Goal: Task Accomplishment & Management: Manage account settings

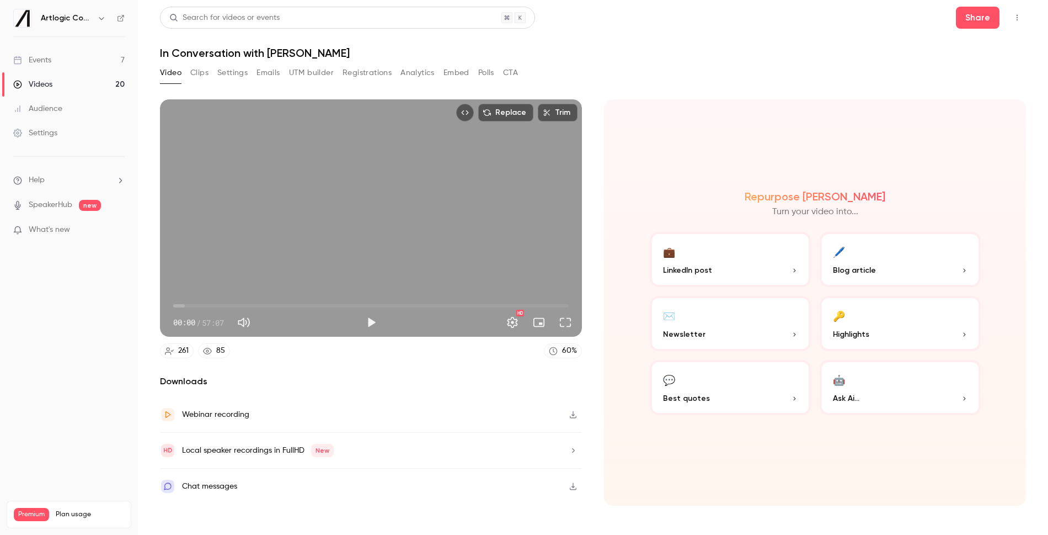
click at [202, 70] on button "Clips" at bounding box center [199, 73] width 18 height 18
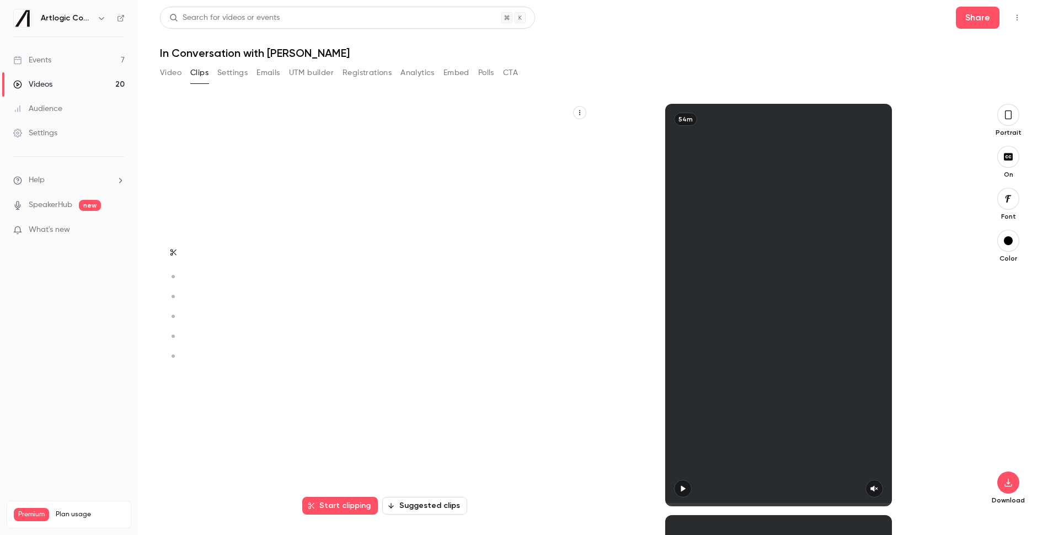
click at [219, 70] on button "Settings" at bounding box center [232, 73] width 30 height 18
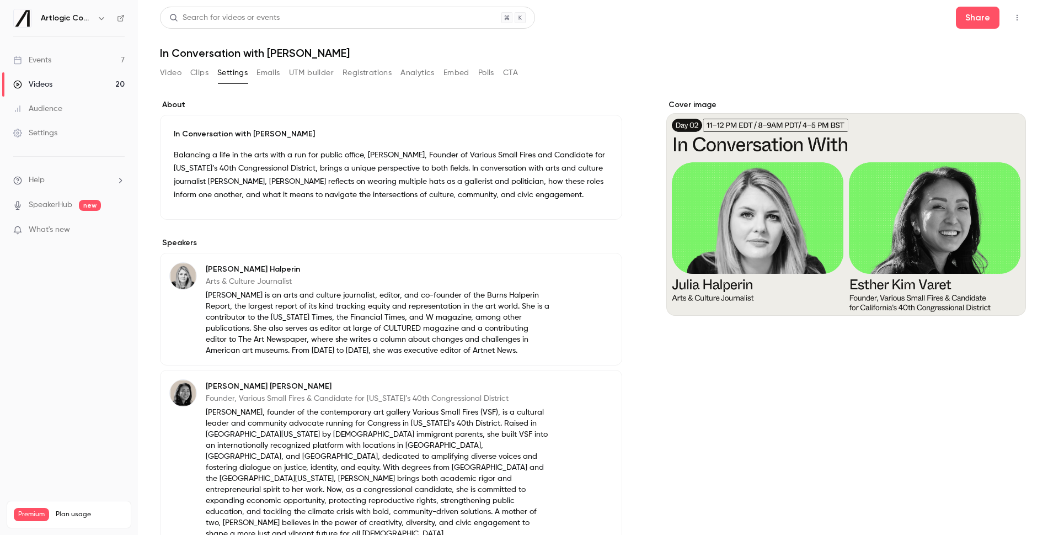
click at [236, 71] on button "Settings" at bounding box center [232, 73] width 30 height 18
click at [57, 142] on link "Settings" at bounding box center [69, 133] width 138 height 24
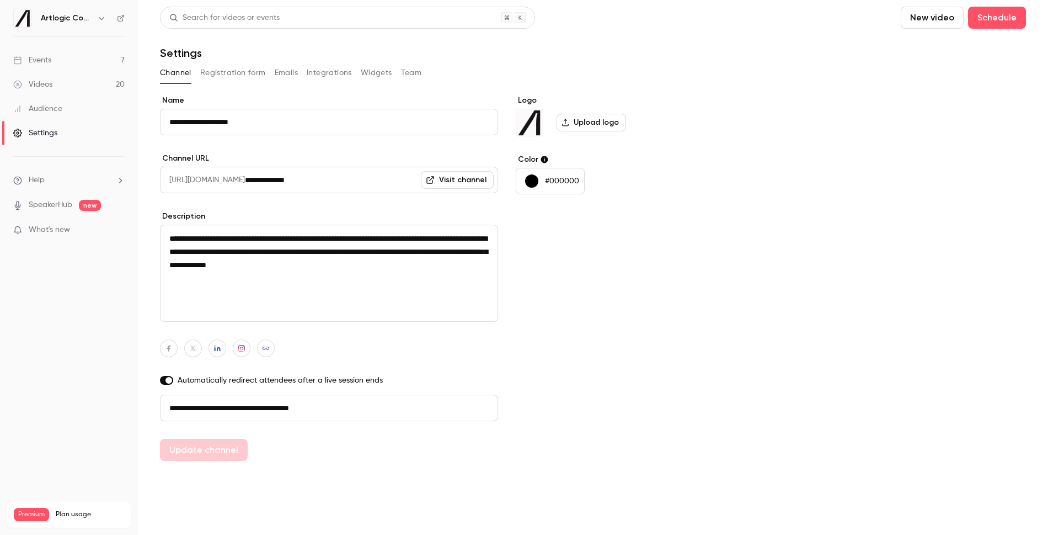
click at [38, 66] on link "Events 7" at bounding box center [69, 60] width 138 height 24
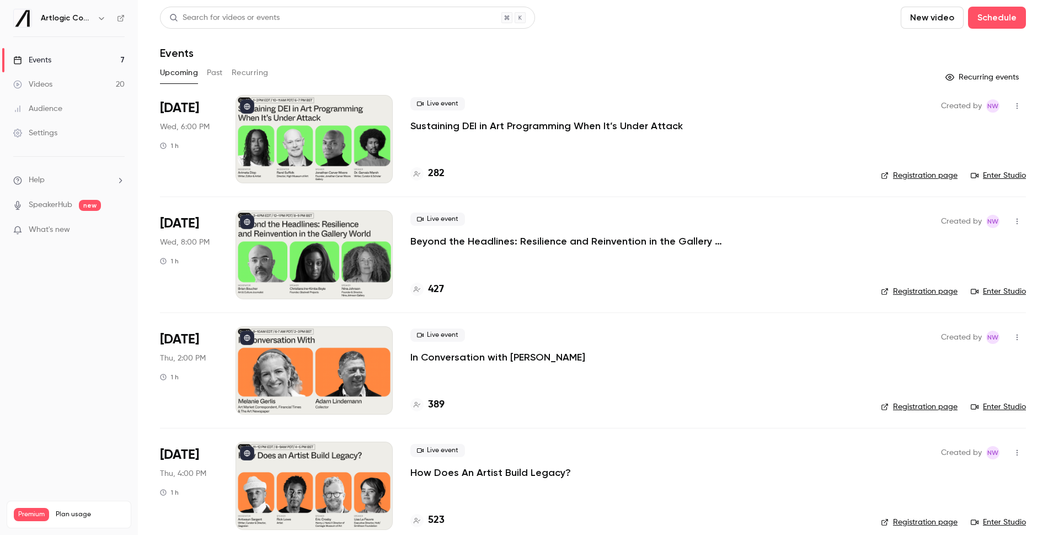
click at [217, 68] on button "Past" at bounding box center [215, 73] width 16 height 18
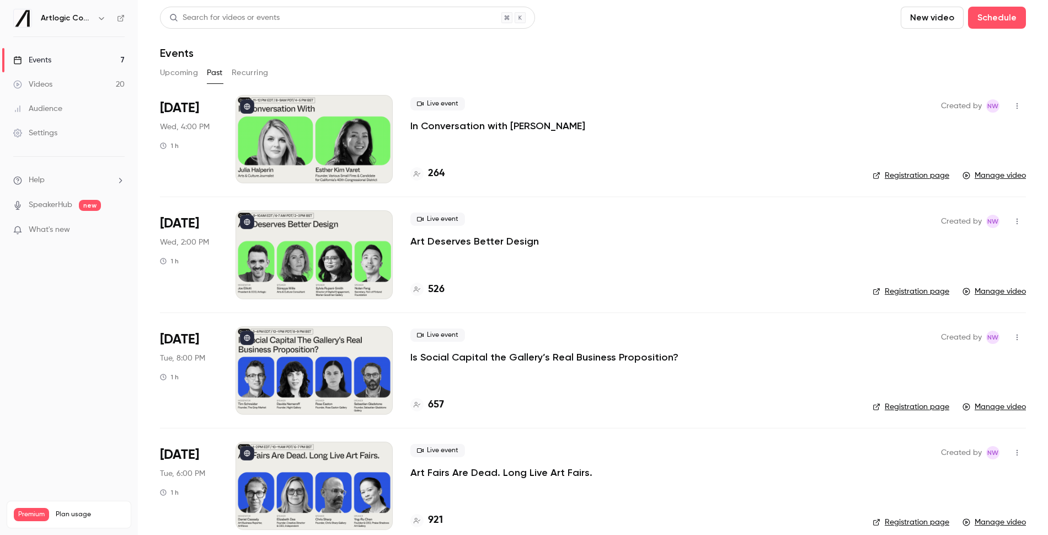
click at [463, 247] on p "Art Deserves Better Design" at bounding box center [474, 240] width 129 height 13
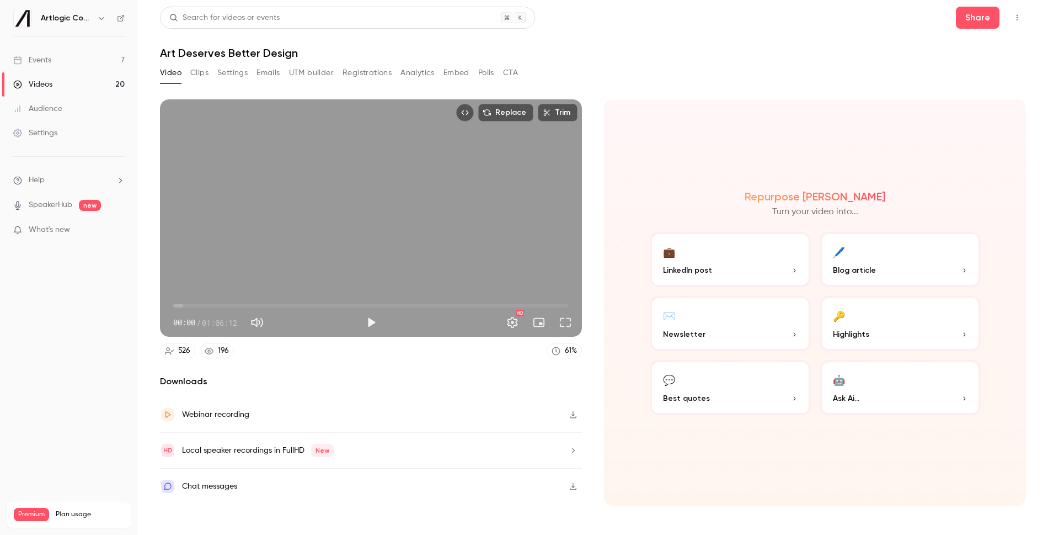
click at [196, 73] on button "Clips" at bounding box center [199, 73] width 18 height 18
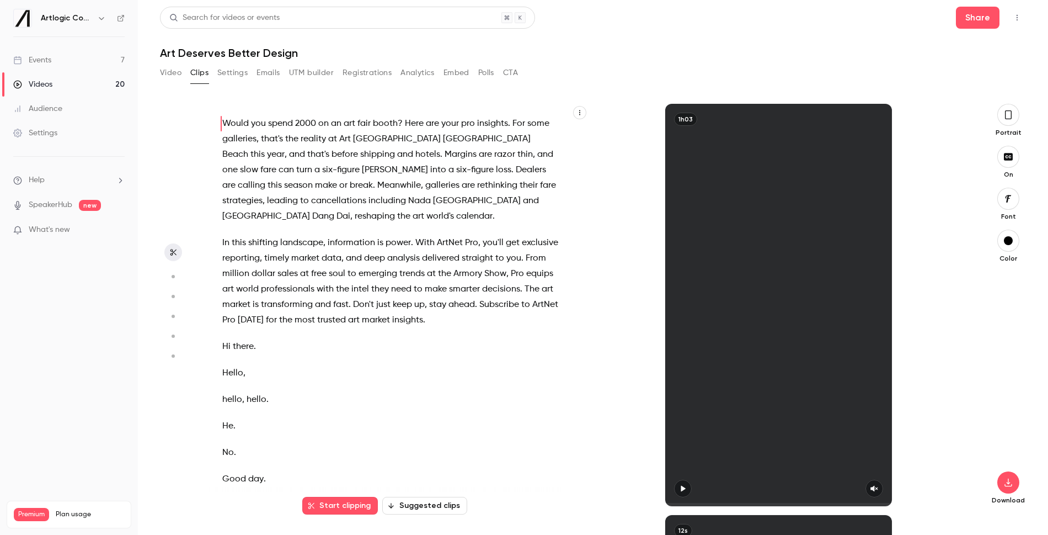
click at [227, 74] on button "Settings" at bounding box center [232, 73] width 30 height 18
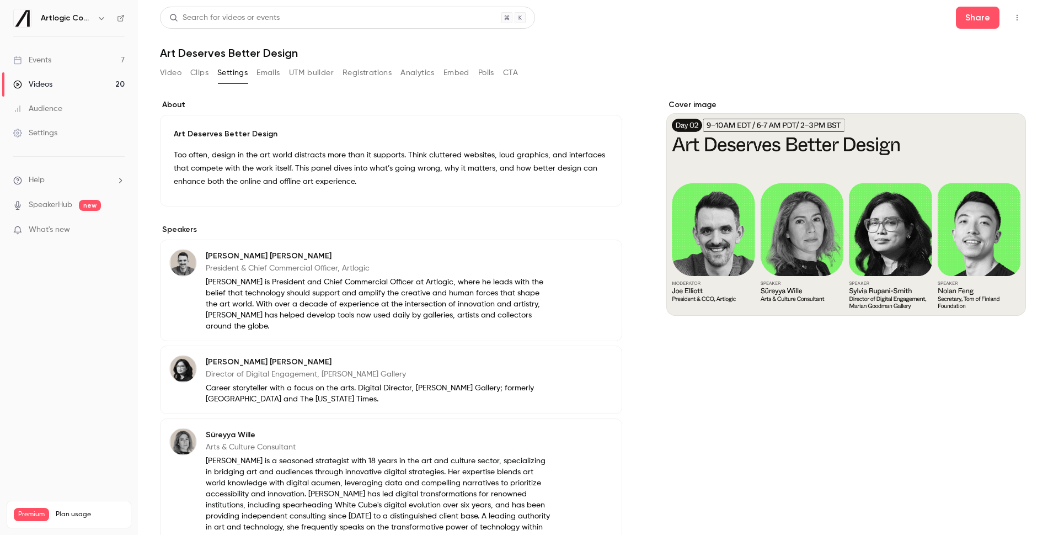
scroll to position [254, 0]
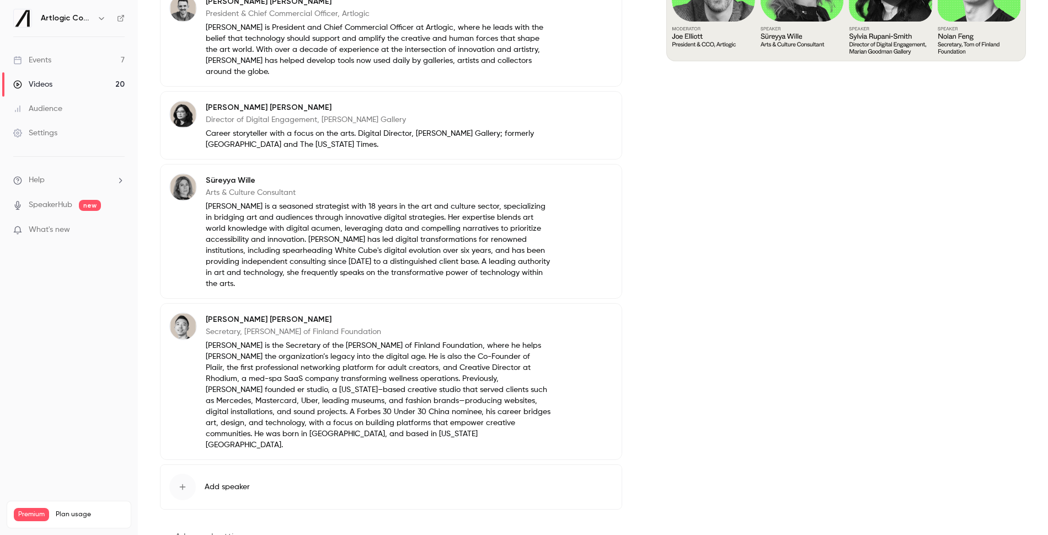
click at [228, 527] on button "Advanced settings" at bounding box center [206, 536] width 93 height 18
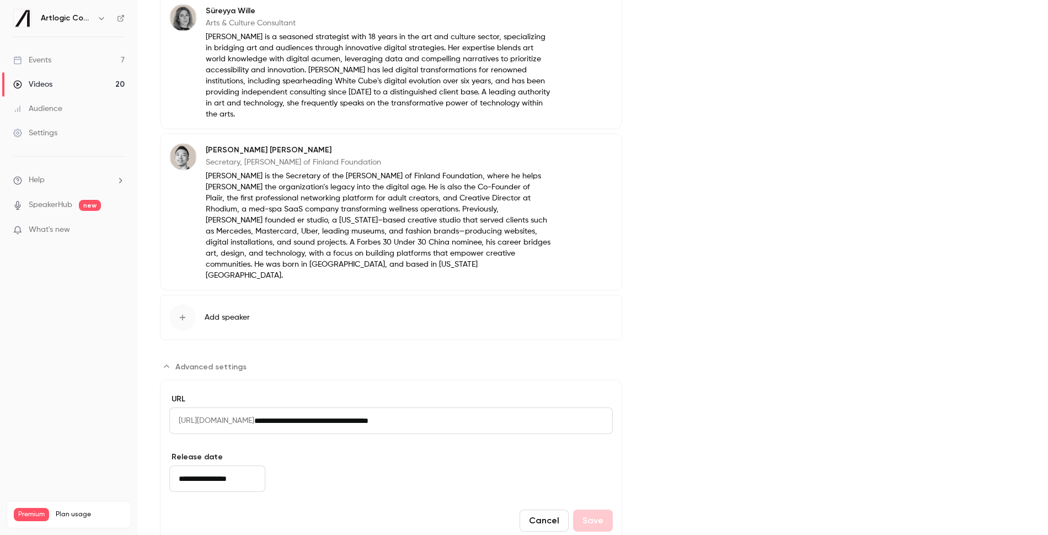
scroll to position [0, 0]
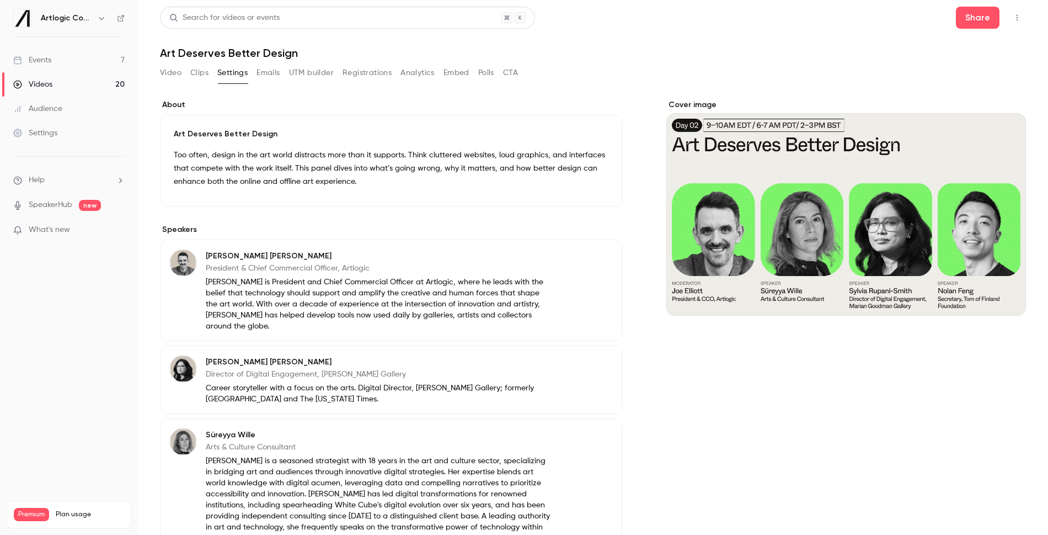
click at [259, 70] on button "Emails" at bounding box center [267, 73] width 23 height 18
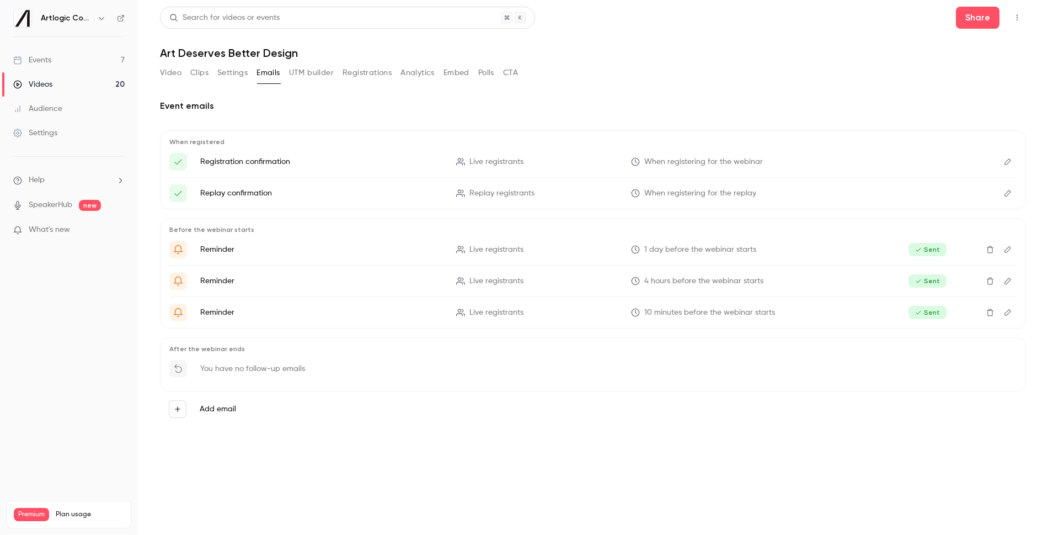
click at [162, 77] on button "Video" at bounding box center [171, 73] width 22 height 18
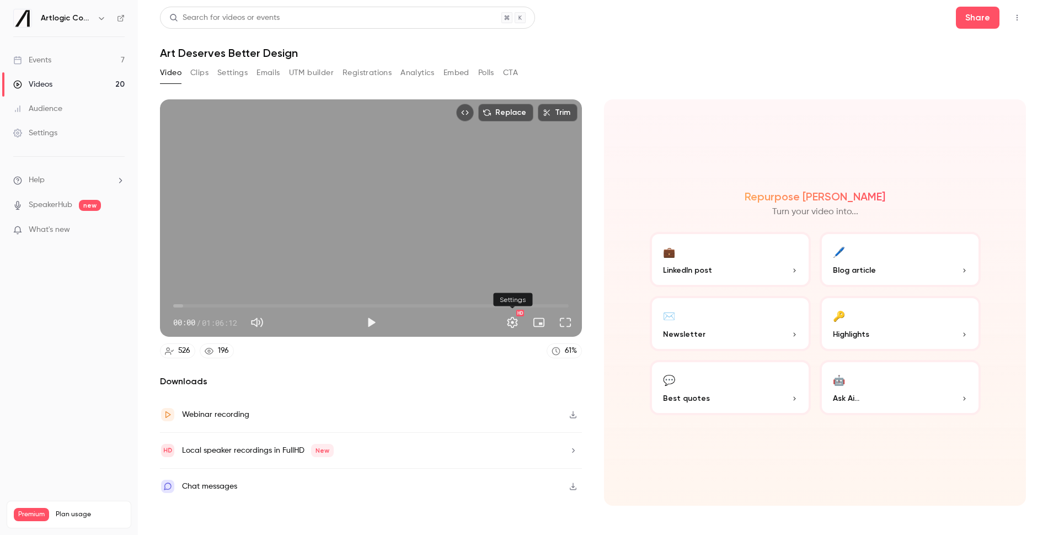
click at [512, 323] on button "Settings" at bounding box center [512, 322] width 22 height 22
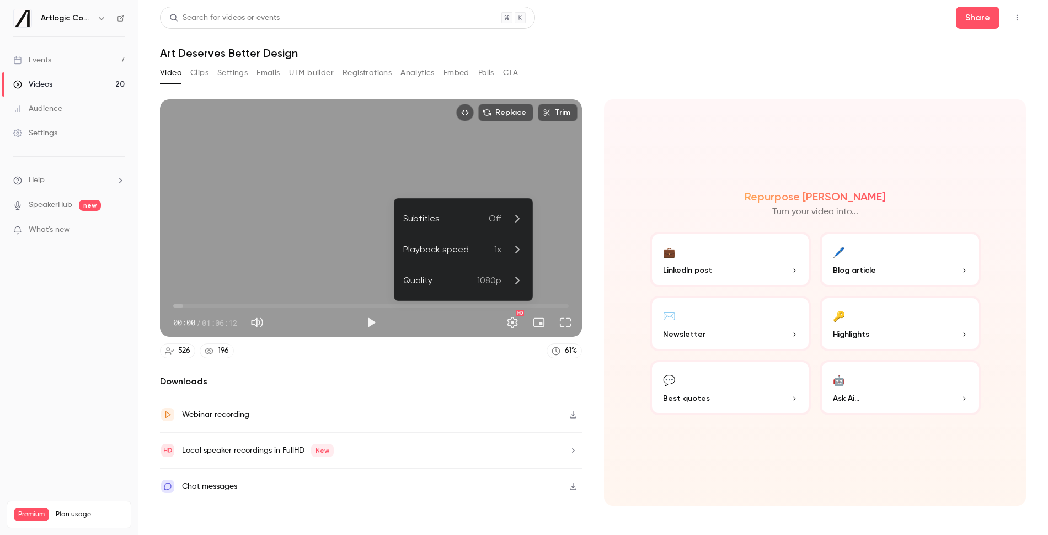
click at [514, 220] on icon at bounding box center [516, 218] width 13 height 13
click at [467, 281] on div "English ([GEOGRAPHIC_DATA])" at bounding box center [472, 284] width 101 height 13
click at [468, 376] on div at bounding box center [524, 267] width 1048 height 535
